Goal: Use online tool/utility

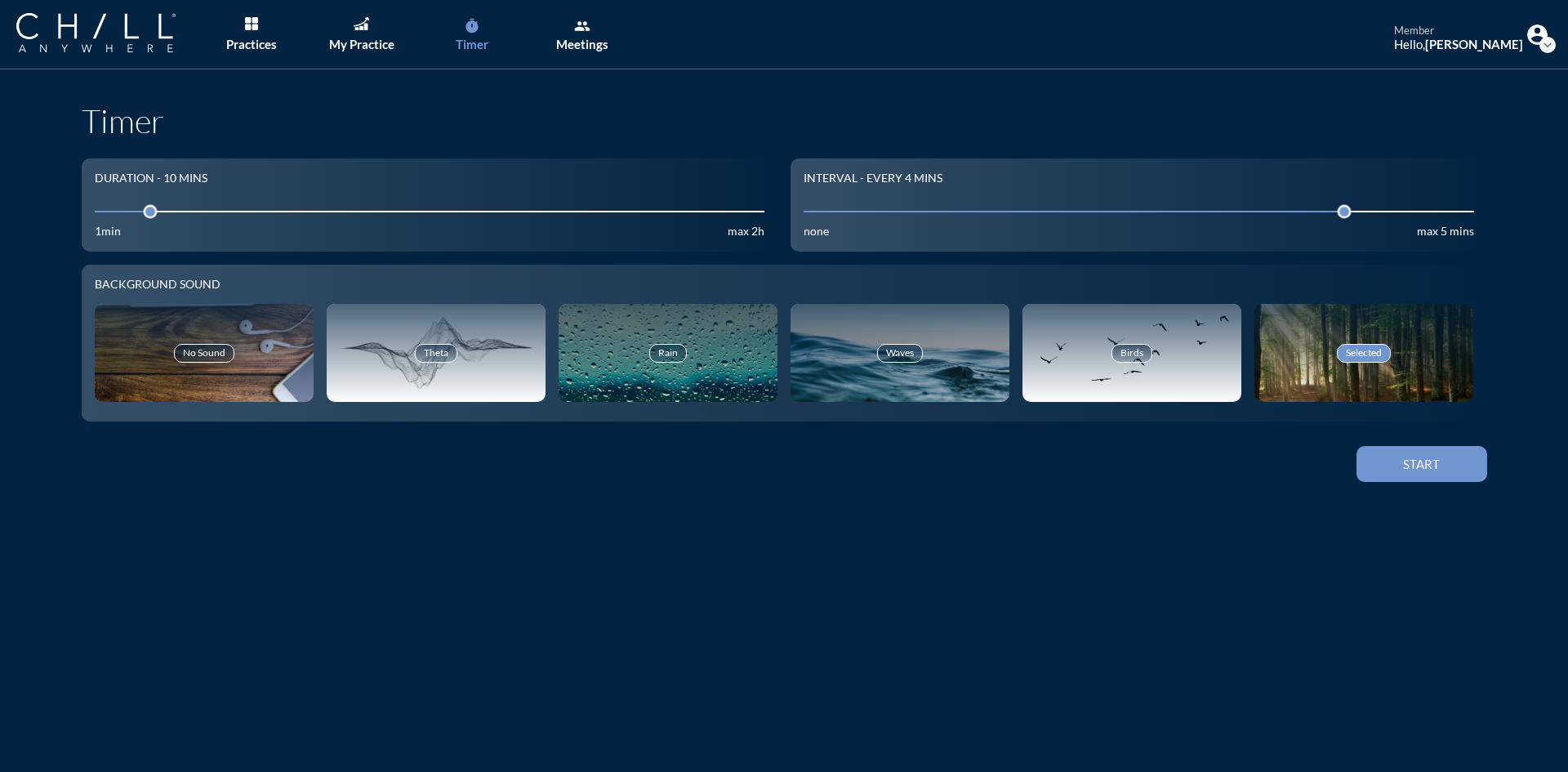
click at [471, 37] on div "Timer" at bounding box center [472, 43] width 33 height 15
click at [353, 35] on link "My Practice" at bounding box center [361, 35] width 86 height 69
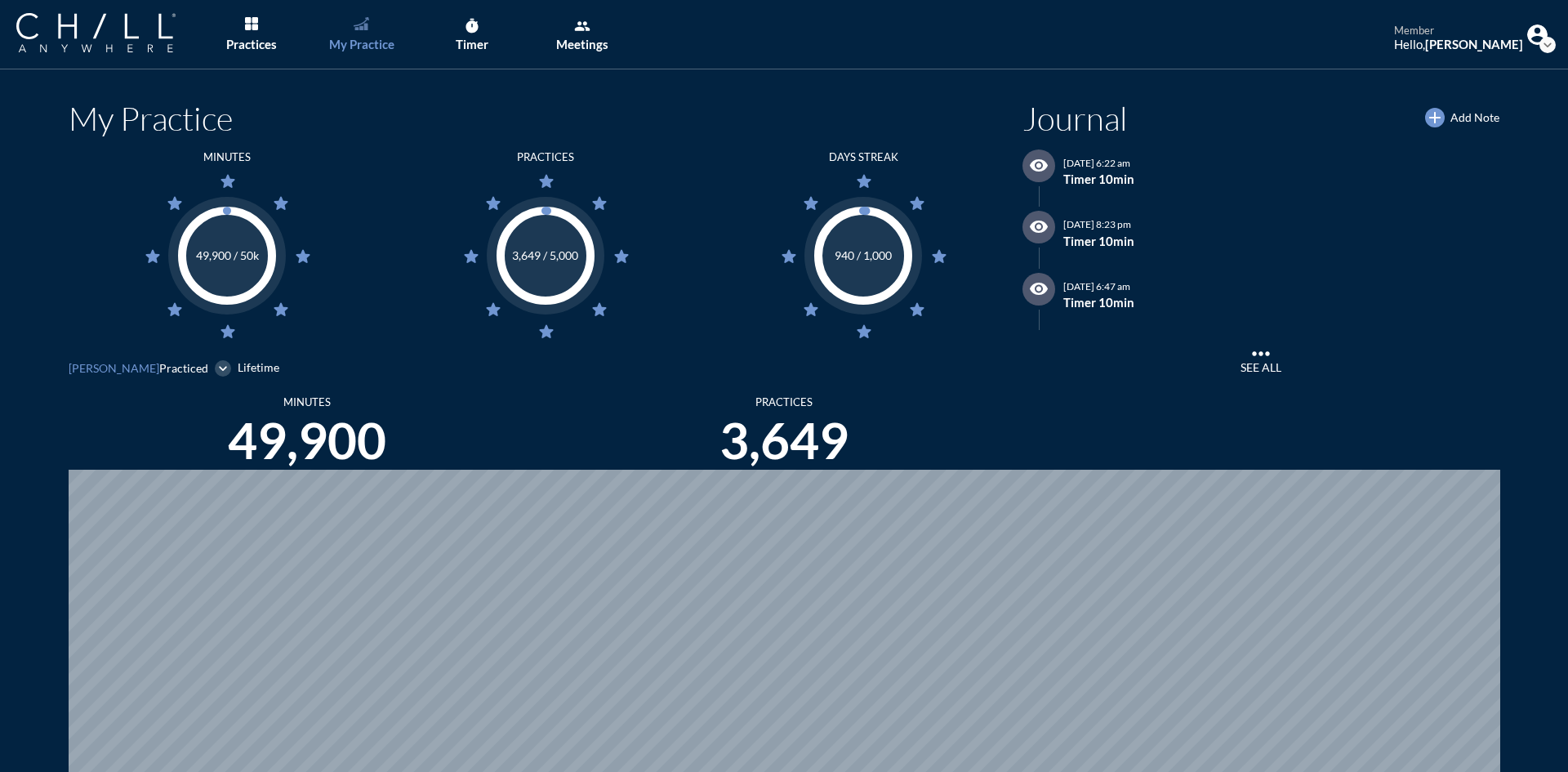
scroll to position [772, 1555]
click at [482, 36] on link "timer Timer" at bounding box center [471, 35] width 86 height 69
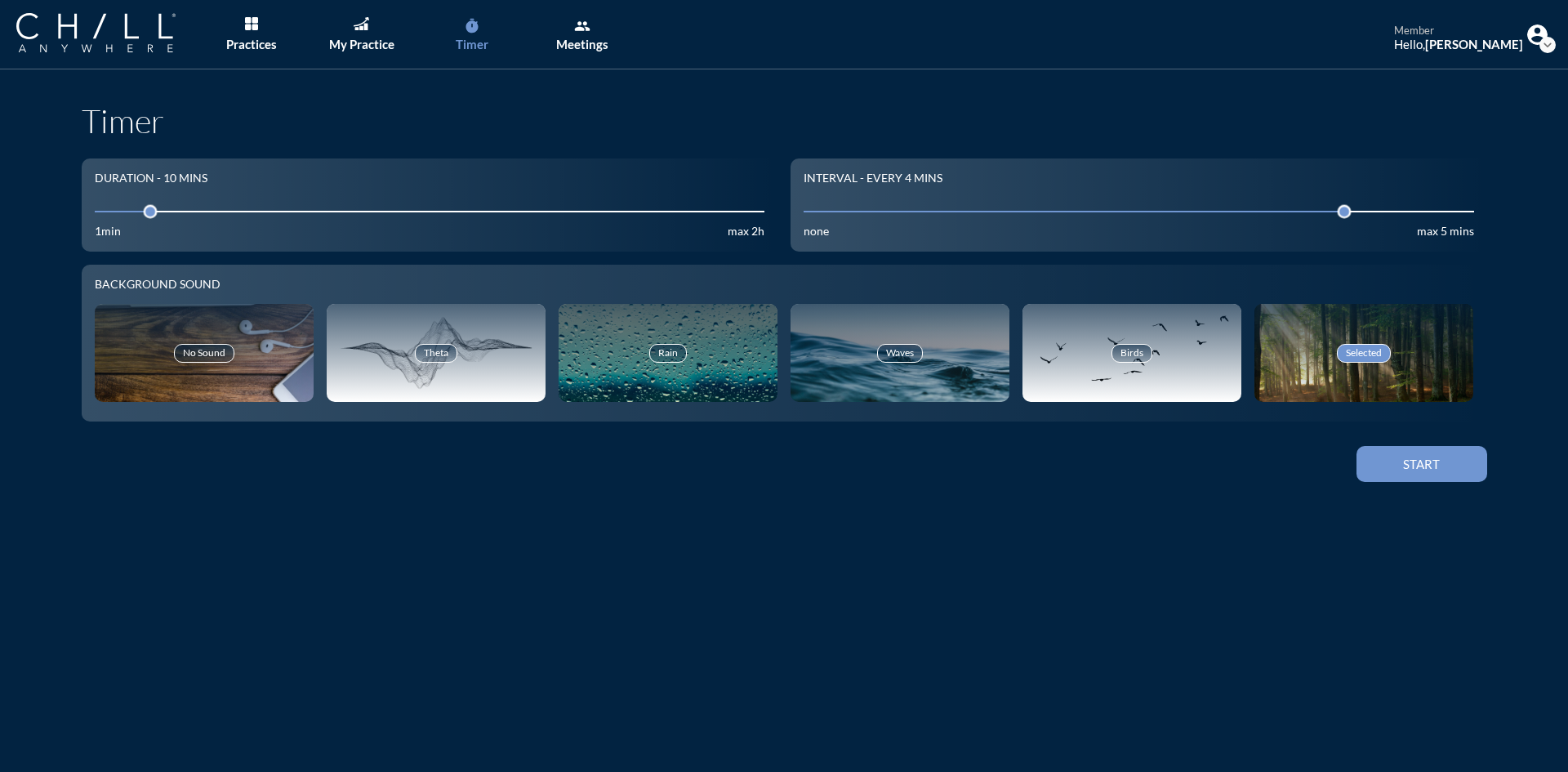
click at [219, 206] on input "10" at bounding box center [429, 211] width 670 height 16
click at [224, 205] on div at bounding box center [234, 211] width 23 height 23
click at [1448, 469] on div "Start" at bounding box center [1421, 464] width 73 height 15
click at [361, 28] on img "Main menu" at bounding box center [360, 23] width 15 height 13
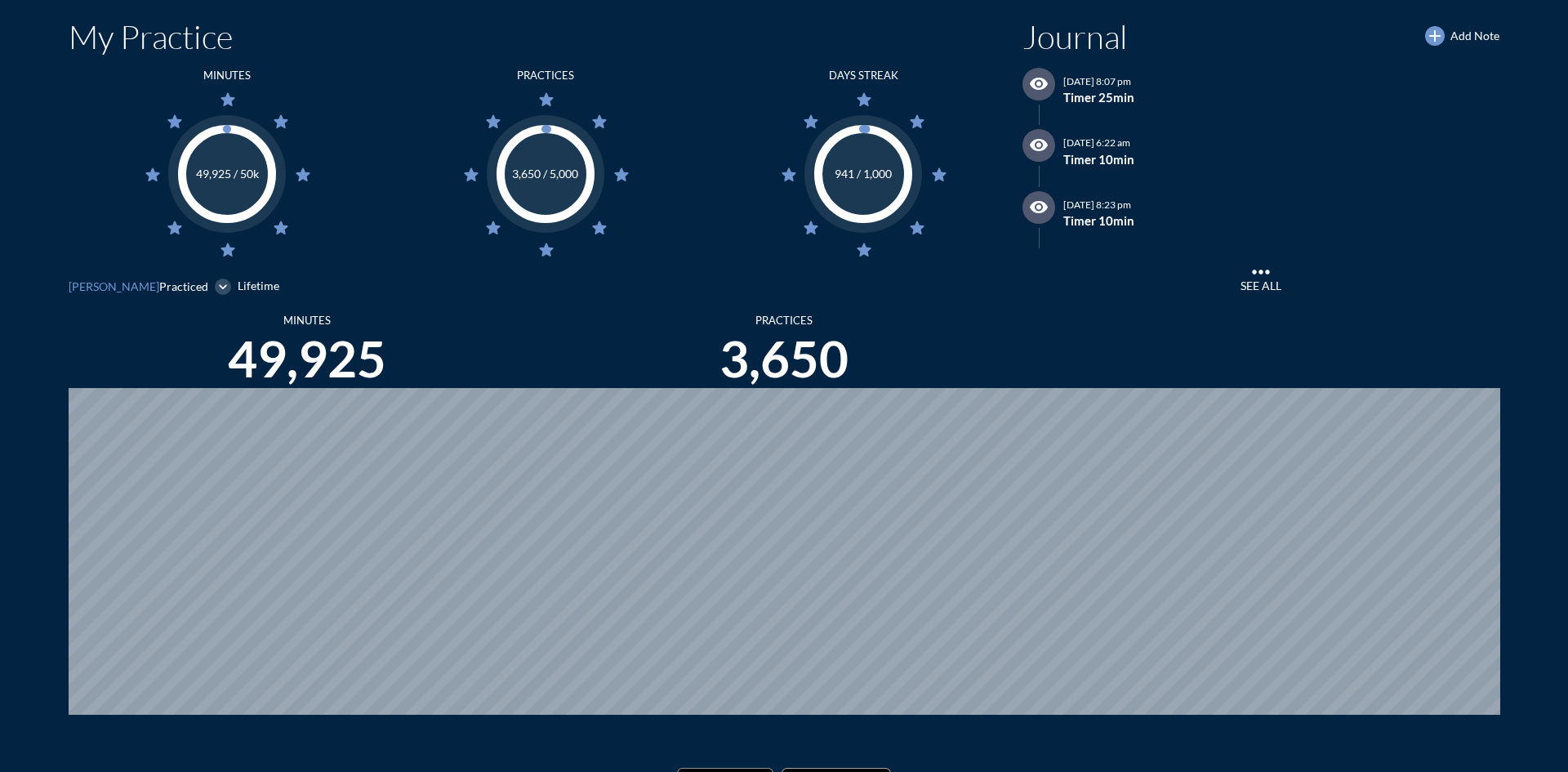
scroll to position [152, 0]
